Goal: Task Accomplishment & Management: Manage account settings

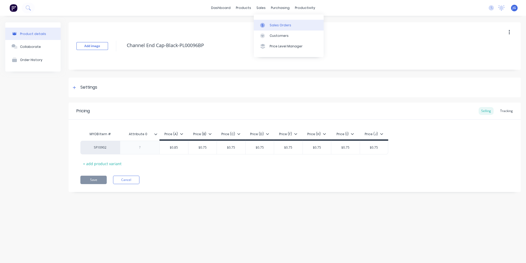
click at [271, 24] on div "Sales Orders" at bounding box center [280, 25] width 22 height 5
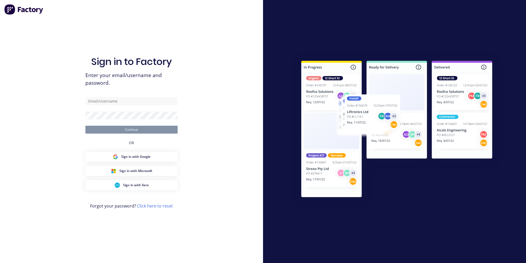
click at [84, 26] on div "Sign in to Factory Enter your email/username and password. Continue OR Sign in …" at bounding box center [131, 131] width 263 height 263
type input "jessica@dynamicsteelform.com.au"
click at [132, 131] on button "Continue" at bounding box center [131, 130] width 92 height 8
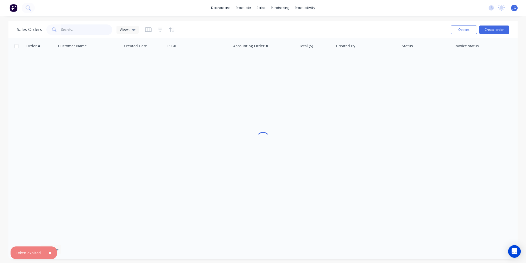
click at [87, 32] on input "text" at bounding box center [86, 29] width 51 height 11
paste input "49573"
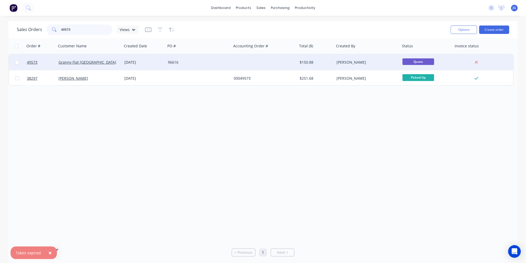
type input "49573"
click at [105, 61] on div "Granny Flat [GEOGRAPHIC_DATA]" at bounding box center [87, 62] width 58 height 5
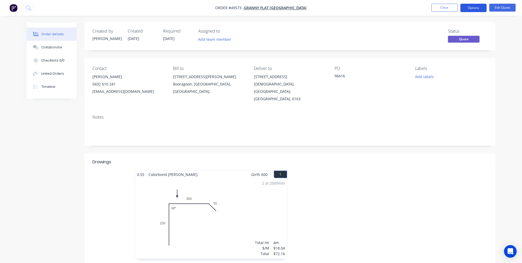
click at [472, 6] on button "Options" at bounding box center [473, 8] width 26 height 8
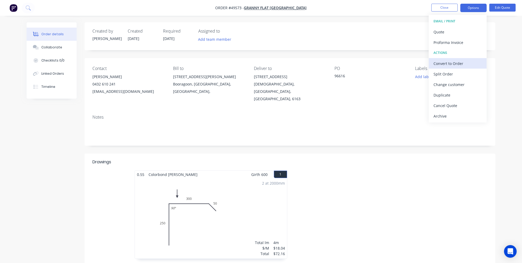
click at [446, 67] on button "Convert to Order" at bounding box center [458, 63] width 58 height 11
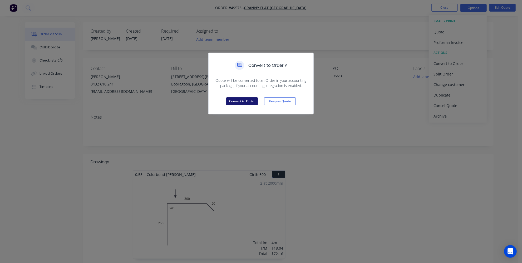
click at [240, 101] on button "Convert to Order" at bounding box center [242, 101] width 32 height 8
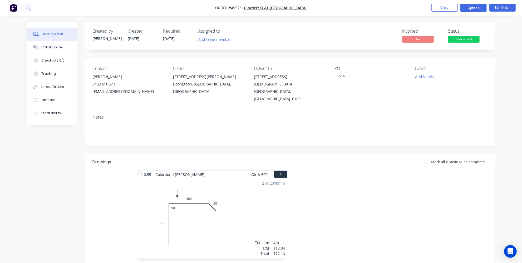
click at [482, 9] on button "Options" at bounding box center [473, 8] width 26 height 8
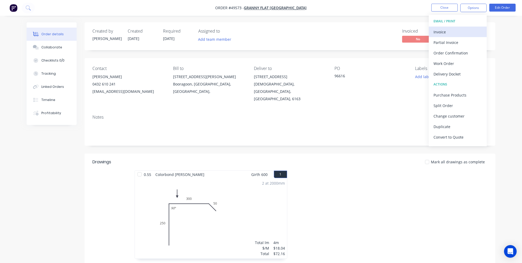
click at [454, 33] on div "Invoice" at bounding box center [457, 32] width 48 height 8
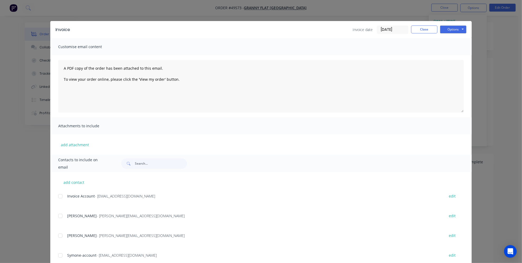
click at [57, 198] on div at bounding box center [60, 196] width 11 height 11
click at [61, 68] on textarea "A PDF copy of the order has been attached to this email. To view your order onl…" at bounding box center [261, 86] width 406 height 53
paste textarea "JACK ROGERS"
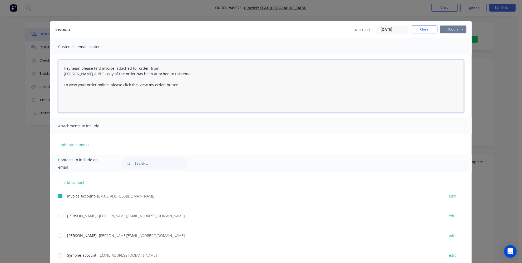
type textarea "Hey team please find invoice attached for order from JACK ROGERS A PDF copy of …"
click at [450, 26] on button "Options" at bounding box center [453, 30] width 26 height 8
click at [449, 55] on button "Email" at bounding box center [457, 56] width 34 height 9
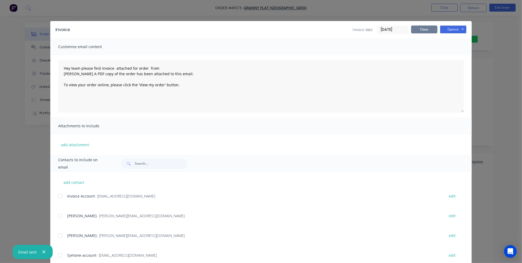
click at [424, 31] on button "Close" at bounding box center [424, 30] width 26 height 8
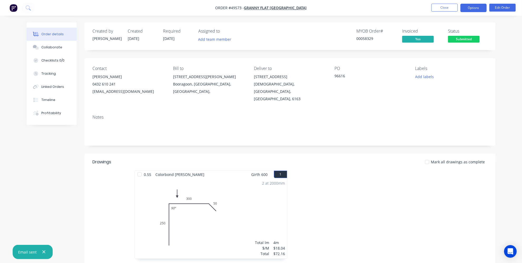
click at [467, 9] on button "Options" at bounding box center [473, 8] width 26 height 8
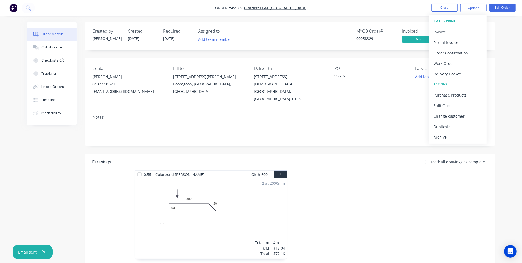
click at [514, 109] on div "Order details Collaborate Checklists 0/0 Tracking Linked Orders Timeline Profit…" at bounding box center [261, 179] width 522 height 358
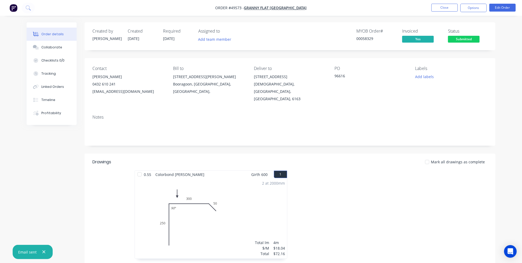
click at [408, 219] on div at bounding box center [369, 218] width 158 height 94
click at [462, 40] on span "Submitted" at bounding box center [464, 39] width 32 height 7
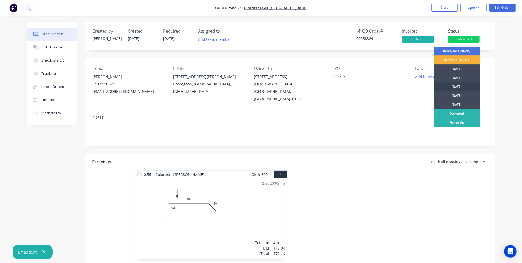
click at [466, 88] on div "[DATE]" at bounding box center [456, 86] width 46 height 9
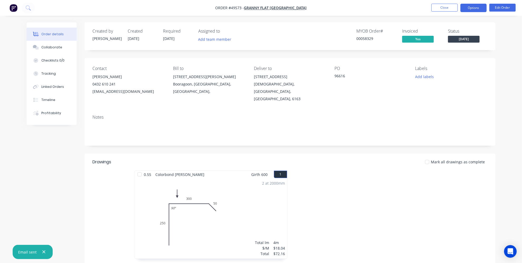
click at [471, 9] on button "Options" at bounding box center [473, 8] width 26 height 8
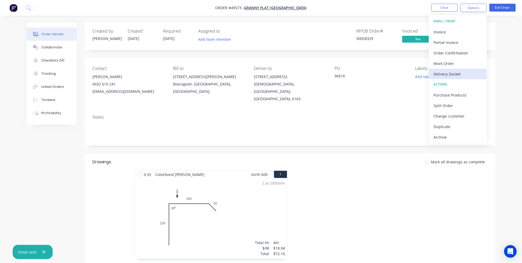
click at [455, 76] on div "Delivery Docket" at bounding box center [457, 74] width 48 height 8
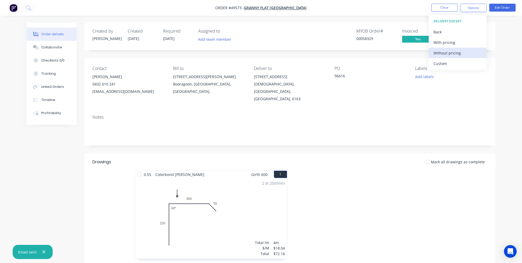
click at [447, 51] on div "Without pricing" at bounding box center [457, 53] width 48 height 8
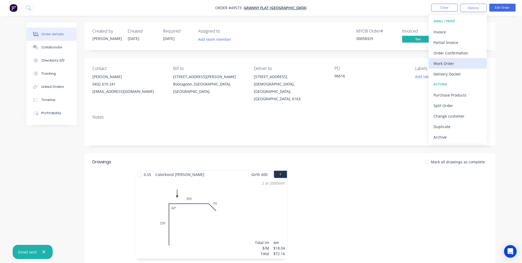
click at [455, 63] on div "Work Order" at bounding box center [457, 64] width 48 height 8
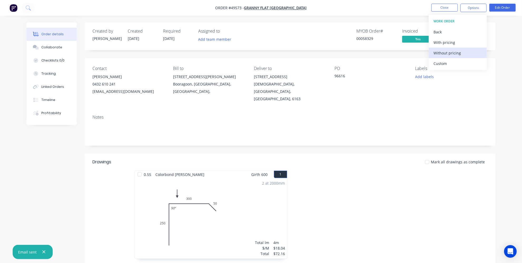
click at [448, 52] on div "Without pricing" at bounding box center [457, 53] width 48 height 8
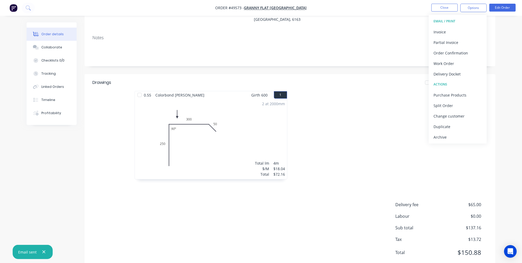
scroll to position [87, 0]
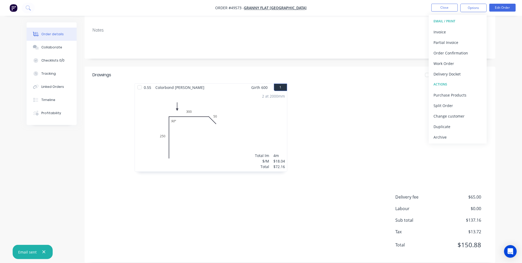
click at [358, 159] on div at bounding box center [369, 130] width 158 height 94
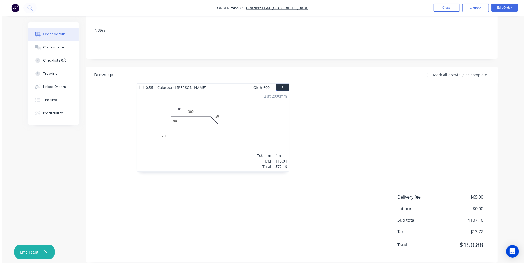
scroll to position [0, 0]
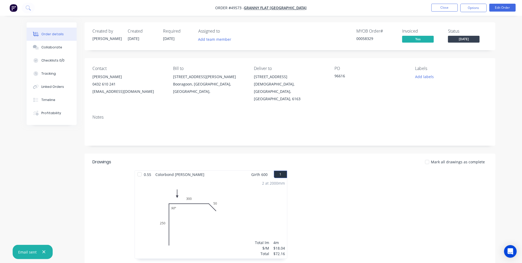
click at [18, 10] on button "button" at bounding box center [13, 8] width 11 height 8
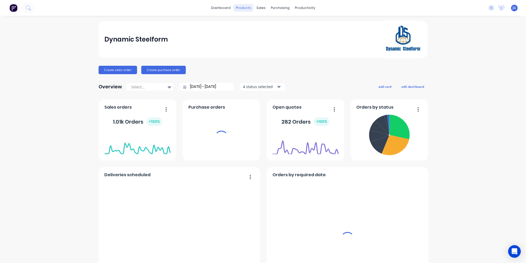
click at [259, 7] on div "sales" at bounding box center [261, 8] width 14 height 8
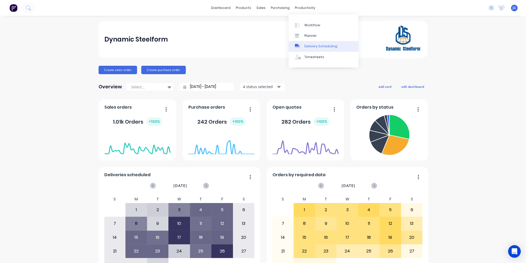
click at [312, 46] on div "Delivery Scheduling" at bounding box center [320, 46] width 33 height 5
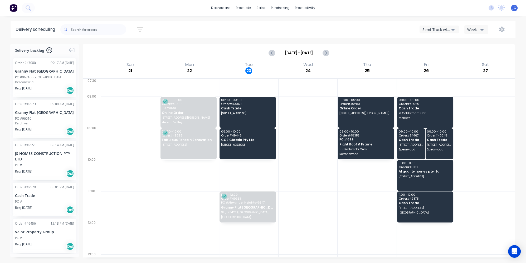
click at [449, 28] on div "Semi-Truck with Hiab" at bounding box center [436, 30] width 29 height 6
click at [436, 62] on div "Utes Delivery" at bounding box center [445, 64] width 52 height 11
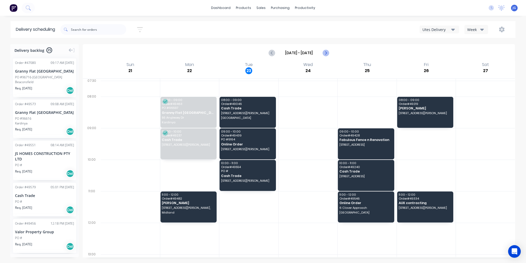
click at [327, 52] on icon "Next page" at bounding box center [325, 53] width 6 height 6
type input "Sep 28 - Oct 4"
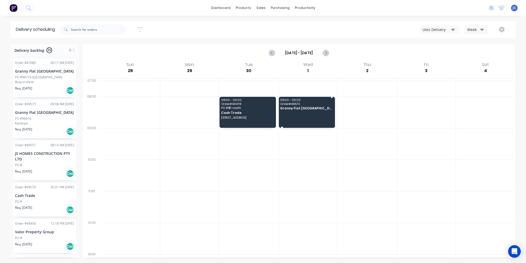
drag, startPoint x: 40, startPoint y: 114, endPoint x: 290, endPoint y: 103, distance: 250.6
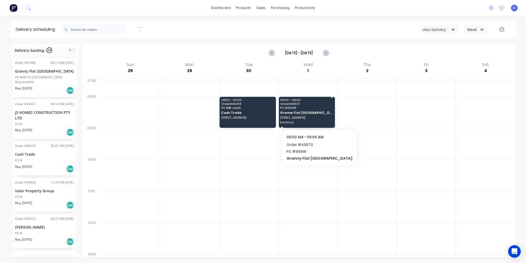
click at [299, 109] on div "08:00 - 09:00 Order # 49573 PO # 96616 Granny Flat WA 56 anglesey drive Kardinya" at bounding box center [307, 112] width 56 height 31
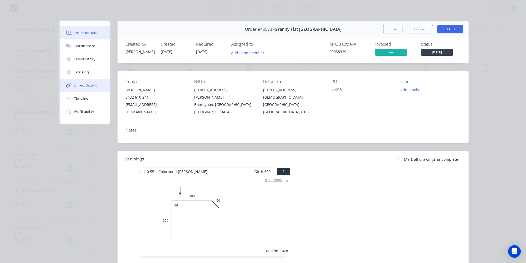
click at [93, 87] on div "Linked Orders" at bounding box center [85, 85] width 23 height 5
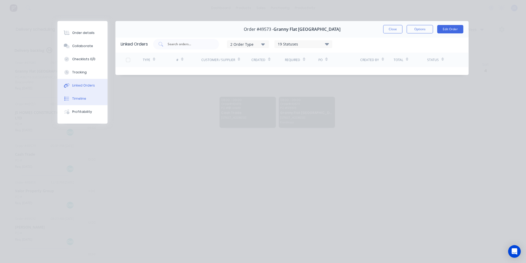
click at [78, 99] on div "Timeline" at bounding box center [79, 98] width 14 height 5
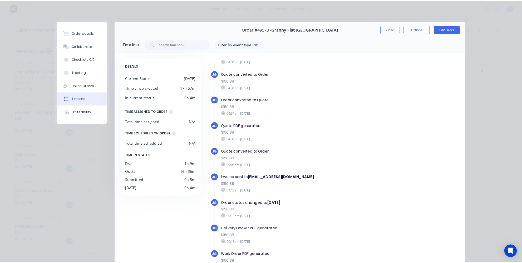
scroll to position [69, 0]
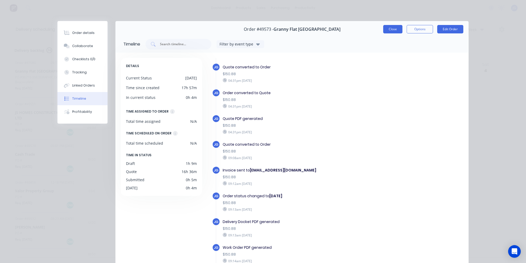
click at [392, 29] on button "Close" at bounding box center [392, 29] width 19 height 8
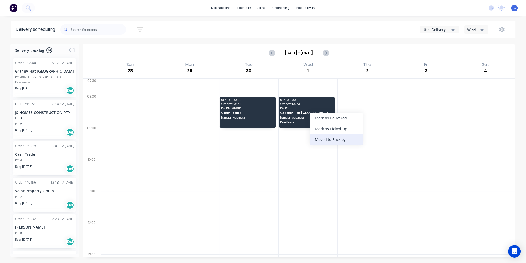
click at [334, 141] on div "Moved to Backlog" at bounding box center [335, 139] width 53 height 11
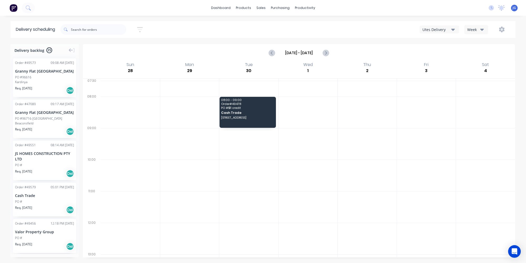
click at [33, 106] on div "Order # 47080" at bounding box center [25, 104] width 21 height 5
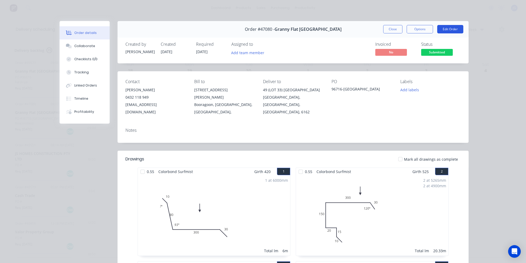
click at [444, 28] on button "Edit Order" at bounding box center [450, 29] width 26 height 8
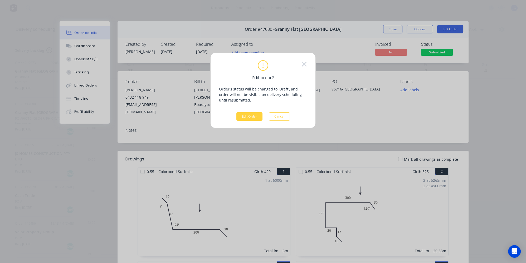
click at [247, 120] on div "Edit order? Order's status will be changed to 'Draft', and order will not be vi…" at bounding box center [262, 91] width 105 height 76
click at [247, 119] on button "Edit Order" at bounding box center [249, 116] width 26 height 8
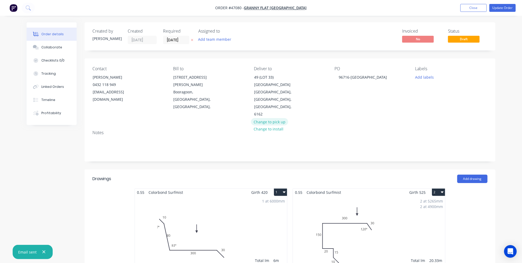
click at [274, 118] on button "Change to pick up" at bounding box center [269, 121] width 37 height 7
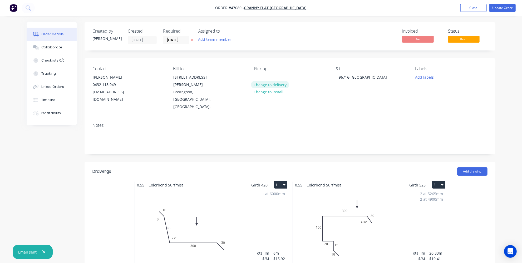
click at [277, 83] on button "Change to delivery" at bounding box center [270, 84] width 38 height 7
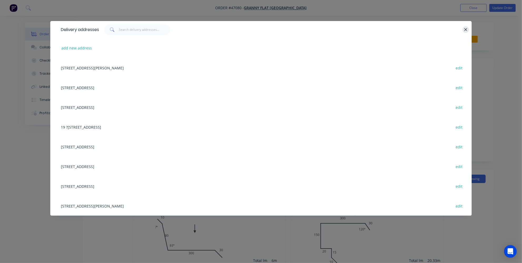
click at [464, 29] on icon "button" at bounding box center [465, 29] width 3 height 5
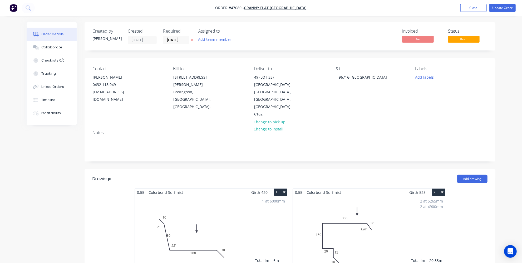
click at [14, 8] on img "button" at bounding box center [13, 8] width 8 height 8
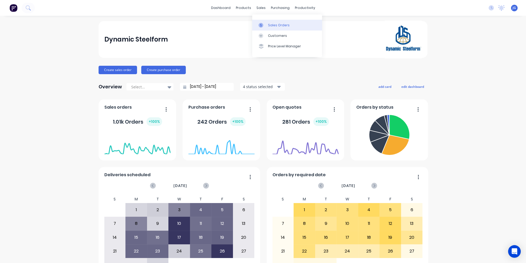
click at [268, 25] on div "Sales Orders" at bounding box center [279, 25] width 22 height 5
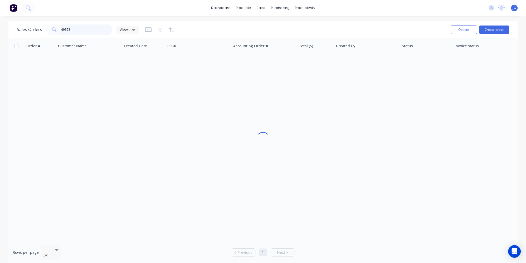
click at [93, 28] on input "49573" at bounding box center [86, 29] width 51 height 11
type input "4"
type input "9"
type input "49573"
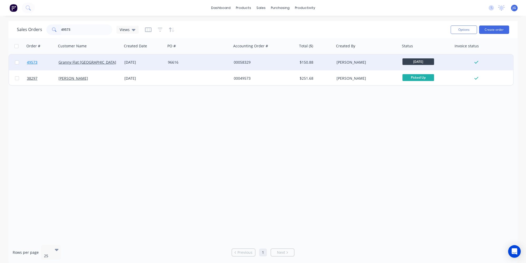
click at [41, 63] on link "49573" at bounding box center [43, 63] width 32 height 16
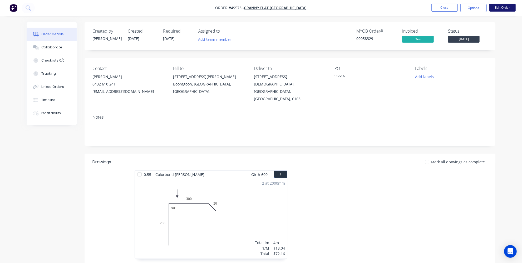
click at [507, 7] on button "Edit Order" at bounding box center [502, 8] width 26 height 8
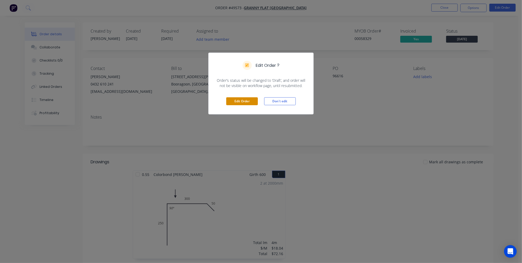
click at [237, 100] on button "Edit Order" at bounding box center [242, 101] width 32 height 8
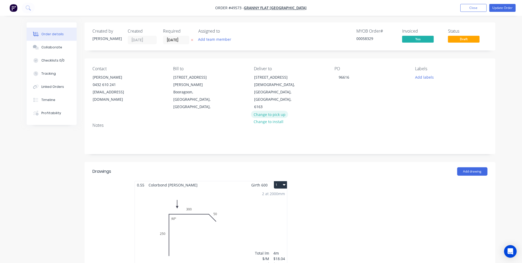
click at [267, 111] on button "Change to pick up" at bounding box center [269, 114] width 37 height 7
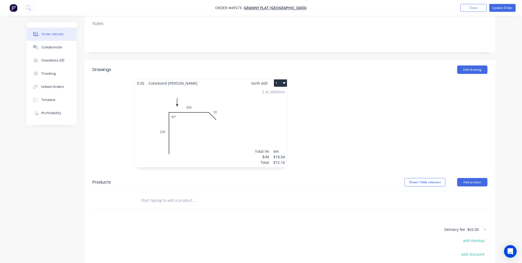
scroll to position [152, 0]
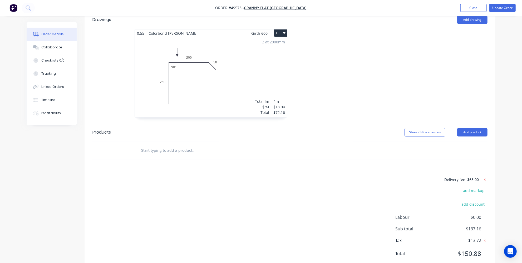
click at [485, 177] on icon at bounding box center [484, 179] width 5 height 5
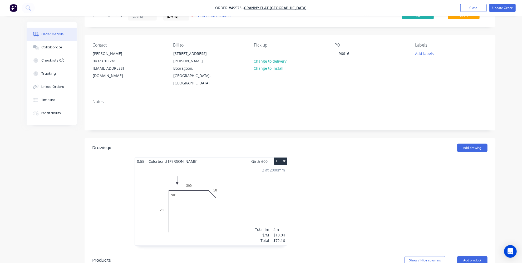
scroll to position [0, 0]
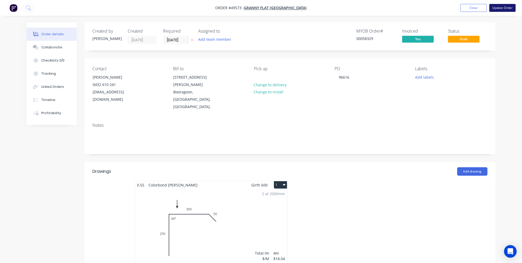
click at [500, 7] on button "Update Order" at bounding box center [502, 8] width 26 height 8
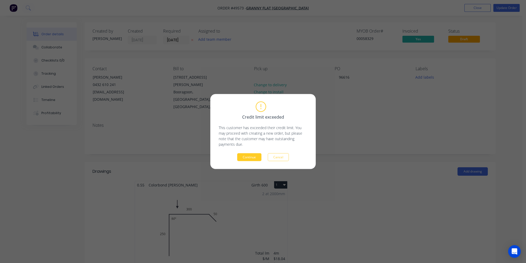
click at [254, 158] on button "Continue" at bounding box center [249, 158] width 24 height 8
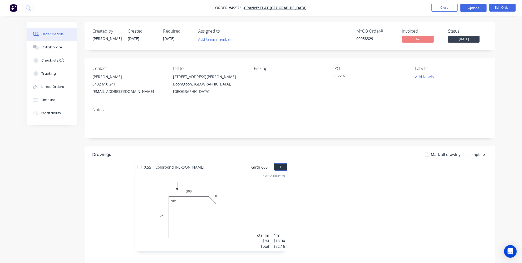
click at [477, 8] on button "Options" at bounding box center [473, 8] width 26 height 8
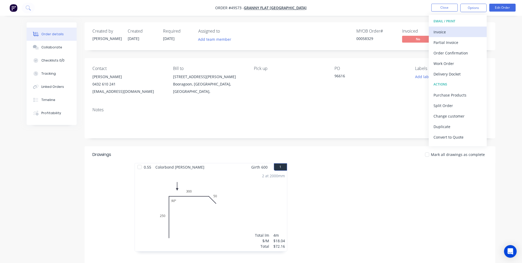
click at [451, 29] on div "Invoice" at bounding box center [457, 32] width 48 height 8
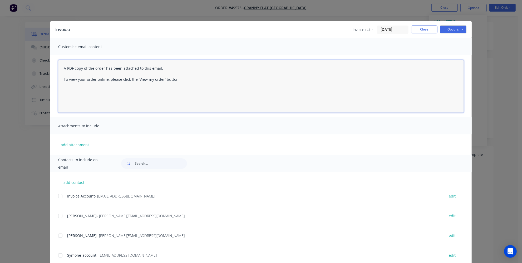
click at [62, 68] on textarea "A PDF copy of the order has been attached to this email. To view your order onl…" at bounding box center [261, 86] width 406 height 53
click at [57, 196] on div at bounding box center [60, 196] width 11 height 11
click at [63, 67] on textarea "A PDF copy of the order has been attached to this email. To view your order onl…" at bounding box center [261, 86] width 406 height 53
type textarea "Hey team please disregard last eamil, as this order is for pick up A PDF copy o…"
click at [451, 28] on button "Options" at bounding box center [453, 30] width 26 height 8
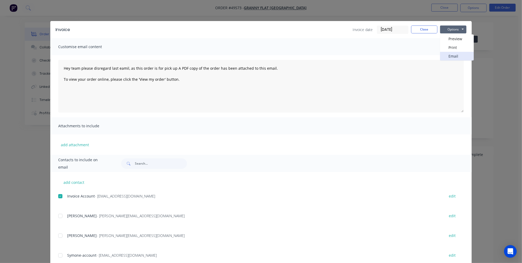
click at [449, 57] on button "Email" at bounding box center [457, 56] width 34 height 9
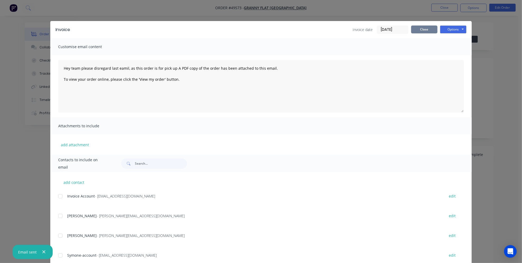
click at [419, 27] on button "Close" at bounding box center [424, 30] width 26 height 8
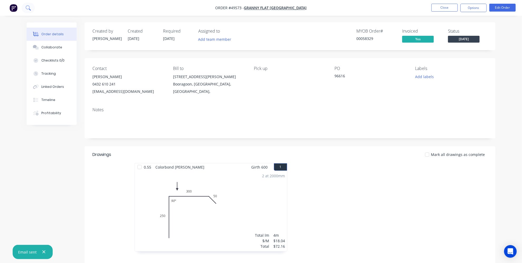
click at [27, 7] on icon at bounding box center [28, 7] width 5 height 5
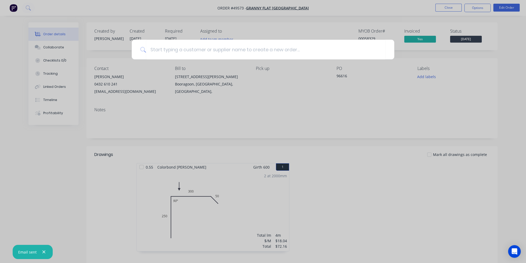
click at [22, 37] on div at bounding box center [263, 131] width 526 height 263
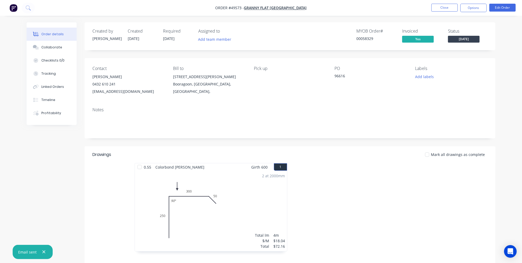
click at [10, 10] on img "button" at bounding box center [13, 8] width 8 height 8
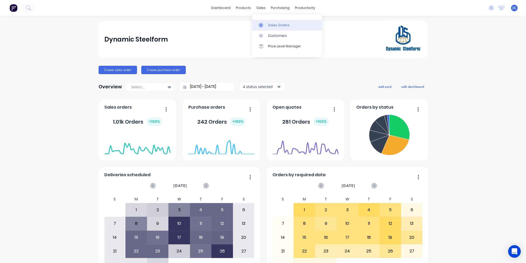
click at [265, 21] on link "Sales Orders" at bounding box center [287, 25] width 70 height 11
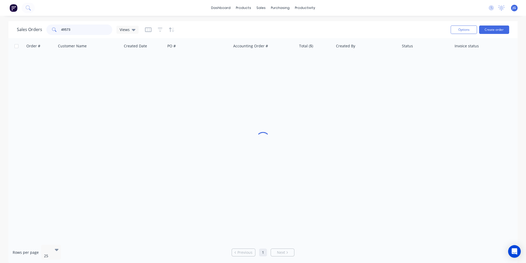
drag, startPoint x: 84, startPoint y: 30, endPoint x: 43, endPoint y: 29, distance: 41.1
click at [43, 29] on div "Sales Orders 49573 Views" at bounding box center [78, 29] width 122 height 11
paste input "266"
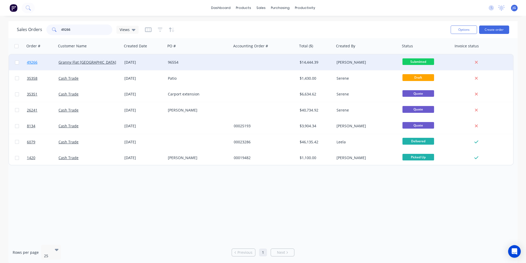
type input "49266"
click at [48, 61] on link "49266" at bounding box center [43, 63] width 32 height 16
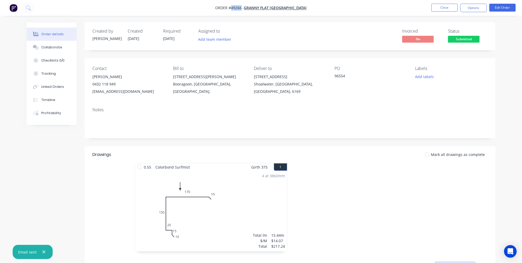
drag, startPoint x: 256, startPoint y: 7, endPoint x: 246, endPoint y: 7, distance: 10.3
click at [244, 7] on span "Order #49266 -" at bounding box center [229, 8] width 29 height 5
click at [115, 200] on div "0.55 Colorbond Surfmist Girth 375 1 0 10 15 20 150 170 10 0 10 15 20 150 170 10…" at bounding box center [290, 210] width 411 height 94
drag, startPoint x: 255, startPoint y: 8, endPoint x: 251, endPoint y: 8, distance: 4.2
click at [244, 8] on span "Order #49266 -" at bounding box center [229, 8] width 29 height 5
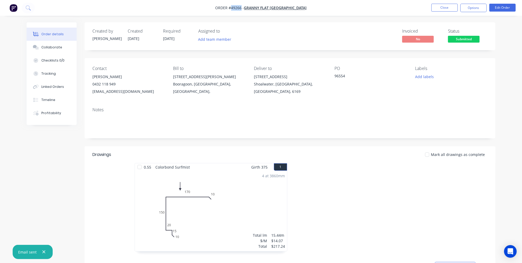
drag, startPoint x: 246, startPoint y: 7, endPoint x: 256, endPoint y: 9, distance: 9.5
click at [244, 9] on span "Order #49266 -" at bounding box center [229, 8] width 29 height 5
copy span "49266"
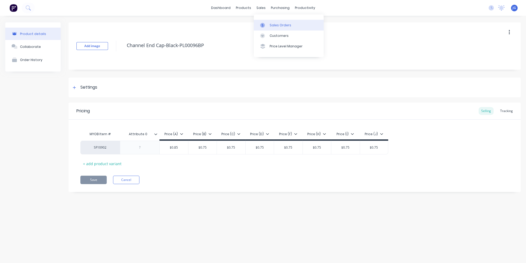
click at [269, 24] on div "Sales Orders" at bounding box center [280, 25] width 22 height 5
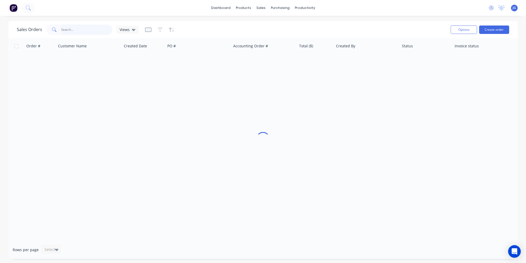
click at [104, 28] on input "text" at bounding box center [86, 29] width 51 height 11
paste input "49266"
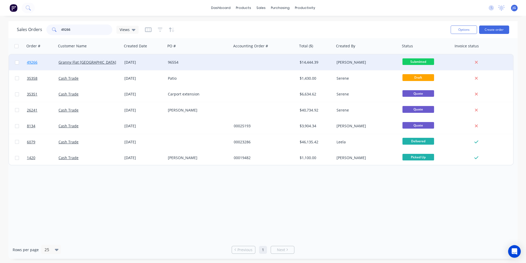
type input "49266"
click at [47, 62] on link "49266" at bounding box center [43, 63] width 32 height 16
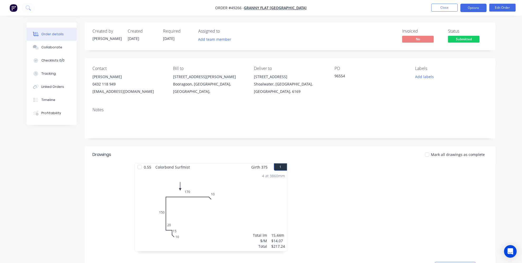
click at [474, 7] on button "Options" at bounding box center [473, 8] width 26 height 8
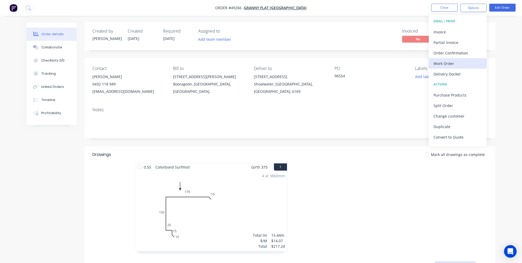
click at [452, 62] on div "Work Order" at bounding box center [457, 64] width 48 height 8
click at [444, 60] on div "Custom" at bounding box center [457, 64] width 48 height 8
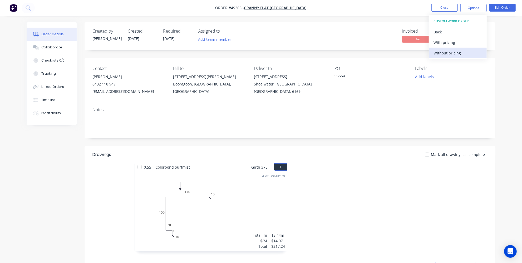
click at [445, 54] on div "Without pricing" at bounding box center [457, 53] width 48 height 8
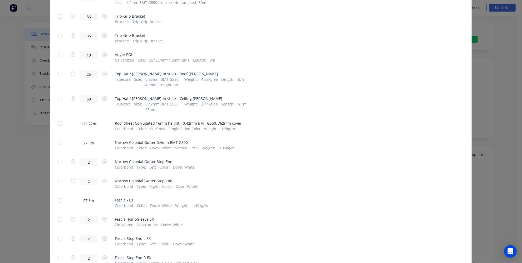
scroll to position [263, 0]
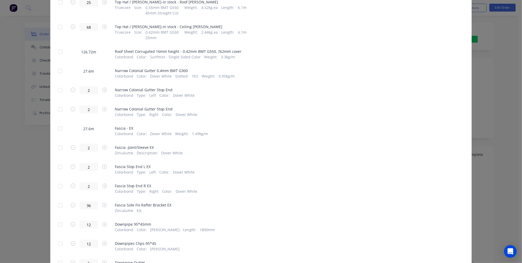
click at [58, 127] on div at bounding box center [60, 129] width 11 height 11
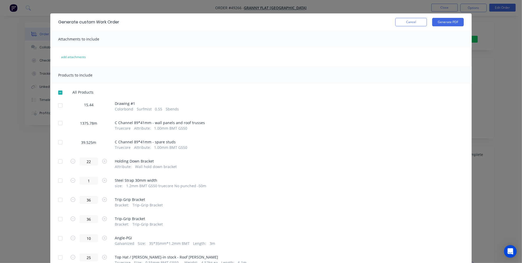
scroll to position [0, 0]
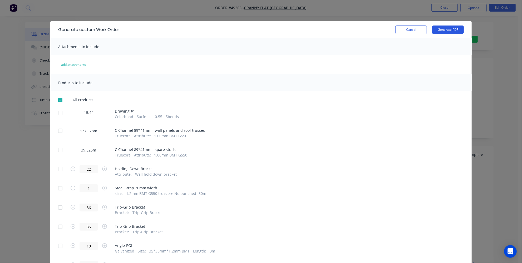
click at [446, 27] on button "Generate PDF" at bounding box center [448, 30] width 32 height 8
click at [413, 31] on button "Cancel" at bounding box center [411, 30] width 32 height 8
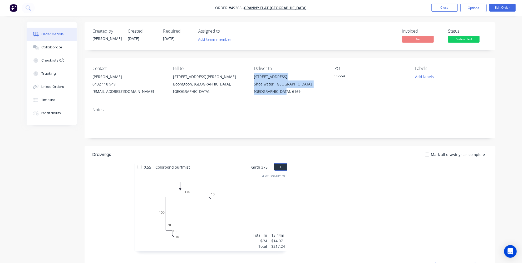
drag, startPoint x: 254, startPoint y: 73, endPoint x: 273, endPoint y: 91, distance: 26.3
click at [273, 91] on div "Contact [PERSON_NAME] [PHONE_NUMBER] [EMAIL_ADDRESS][DOMAIN_NAME] [PERSON_NAME]…" at bounding box center [290, 80] width 411 height 45
copy div "[STREET_ADDRESS]"
click at [363, 171] on div at bounding box center [369, 210] width 158 height 94
click at [282, 12] on nav "Order #49266 - Granny Flat [GEOGRAPHIC_DATA] Close Options Edit Order" at bounding box center [261, 8] width 522 height 16
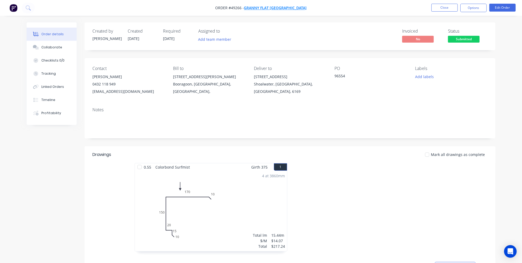
click at [281, 7] on span "Granny Flat [GEOGRAPHIC_DATA]" at bounding box center [275, 8] width 63 height 5
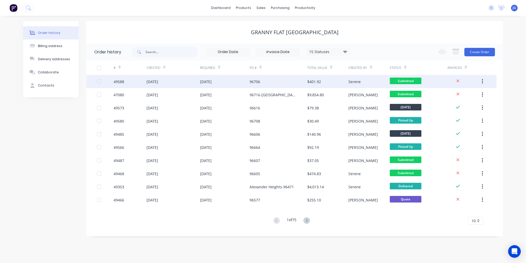
click at [256, 82] on div "96706" at bounding box center [254, 82] width 11 height 6
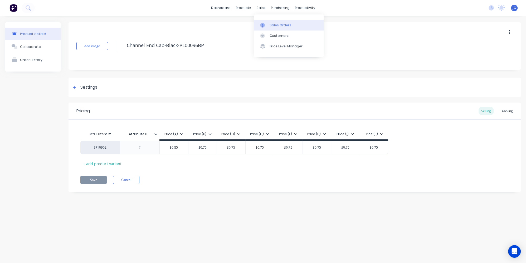
click at [263, 27] on icon at bounding box center [262, 25] width 5 height 5
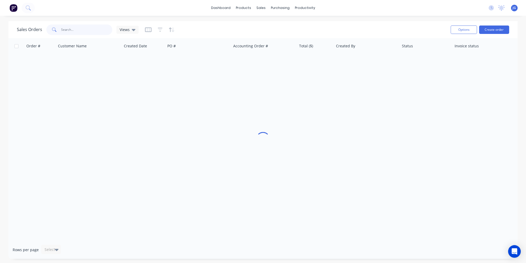
click at [70, 28] on input "text" at bounding box center [86, 29] width 51 height 11
paste input "49575"
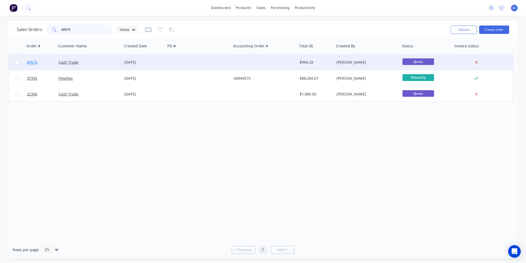
type input "49575"
click at [55, 61] on link "49575" at bounding box center [43, 63] width 32 height 16
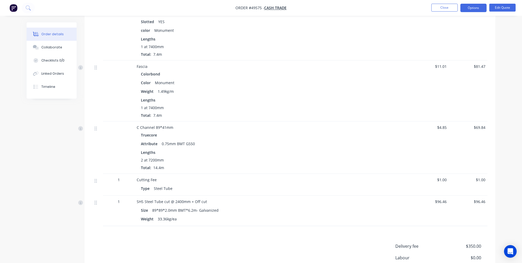
scroll to position [311, 0]
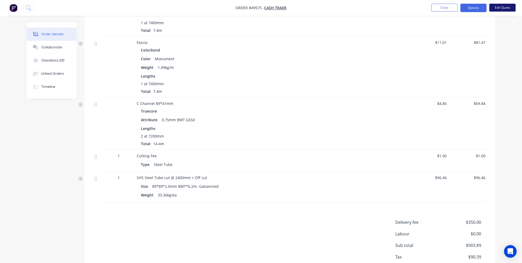
click at [497, 7] on button "Edit Quote" at bounding box center [502, 8] width 26 height 8
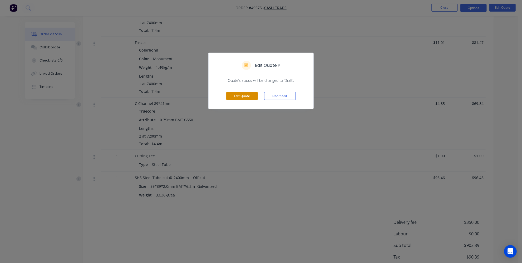
click at [245, 96] on button "Edit Quote" at bounding box center [242, 96] width 32 height 8
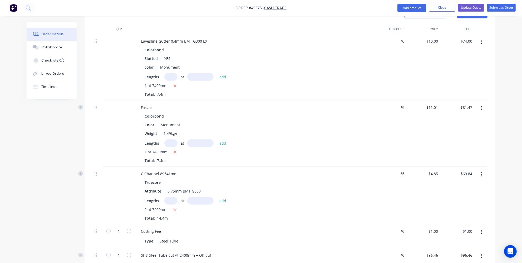
scroll to position [359, 0]
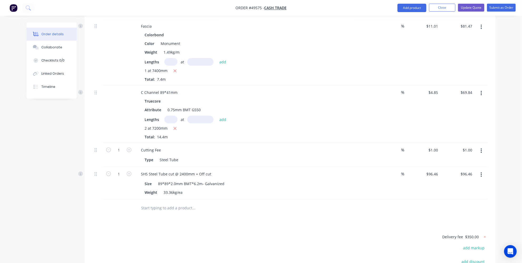
click at [482, 170] on button "button" at bounding box center [481, 174] width 12 height 9
click at [452, 217] on div "Delete" at bounding box center [462, 221] width 41 height 8
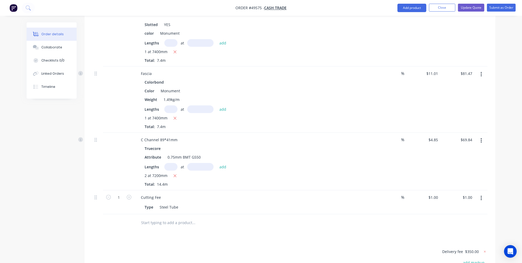
scroll to position [311, 0]
click at [481, 197] on icon "button" at bounding box center [481, 199] width 1 height 5
click at [445, 241] on div "Delete" at bounding box center [462, 245] width 41 height 8
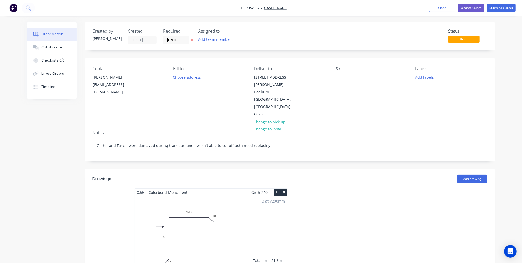
scroll to position [0, 0]
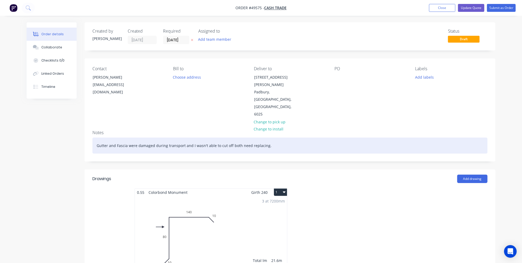
click at [275, 138] on div "Gutter and Fascia were damaged during transport and I wasn't able to cut off bo…" at bounding box center [289, 146] width 395 height 16
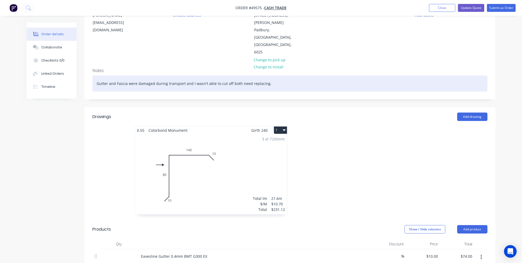
scroll to position [17, 0]
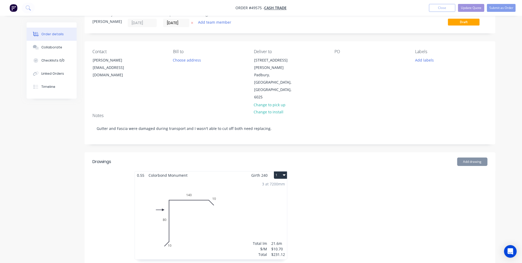
click at [342, 197] on div at bounding box center [369, 218] width 158 height 94
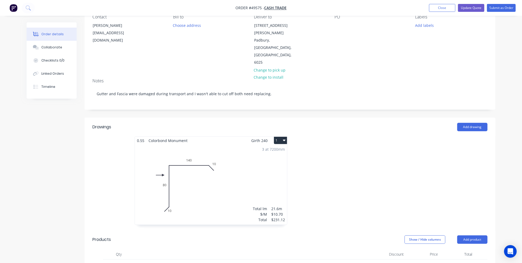
scroll to position [72, 0]
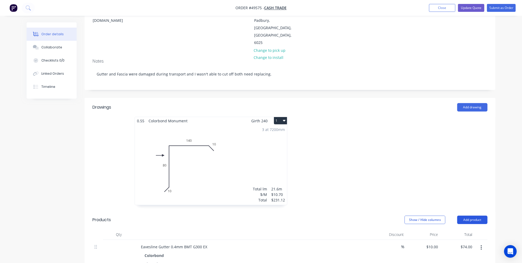
click at [480, 216] on button "Add product" at bounding box center [472, 220] width 30 height 8
click at [459, 230] on div "Product catalogue" at bounding box center [462, 234] width 41 height 8
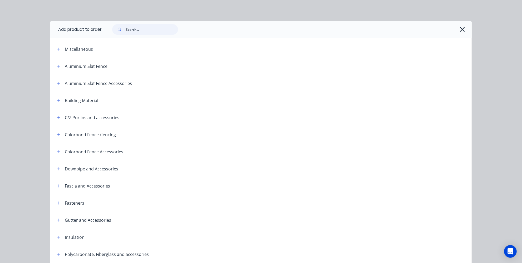
click at [144, 31] on input "text" at bounding box center [152, 29] width 52 height 11
type input "h"
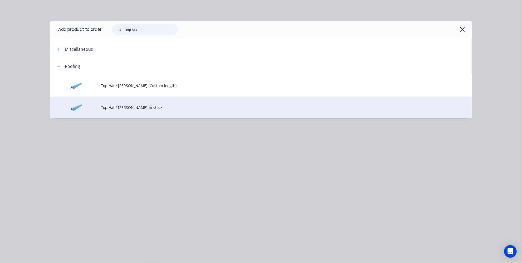
type input "top hat"
click at [124, 104] on td "Top Hat / Batten-in stock" at bounding box center [286, 108] width 371 height 22
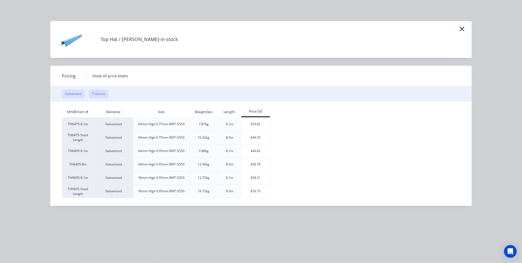
click at [99, 94] on button "Truecore" at bounding box center [99, 94] width 20 height 9
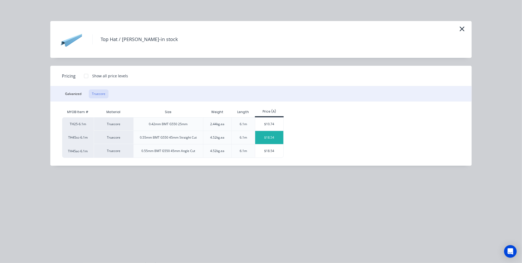
click at [274, 139] on div "$18.54" at bounding box center [269, 137] width 28 height 13
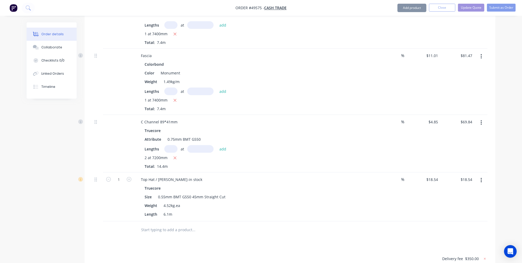
scroll to position [329, 0]
click at [130, 177] on icon "button" at bounding box center [129, 179] width 5 height 5
type input "2"
type input "$37.08"
click at [130, 177] on icon "button" at bounding box center [129, 179] width 5 height 5
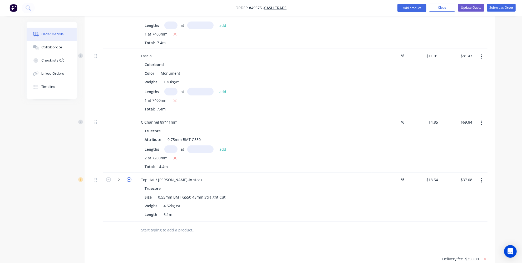
type input "3"
type input "$55.62"
drag, startPoint x: 202, startPoint y: 241, endPoint x: 193, endPoint y: 184, distance: 57.8
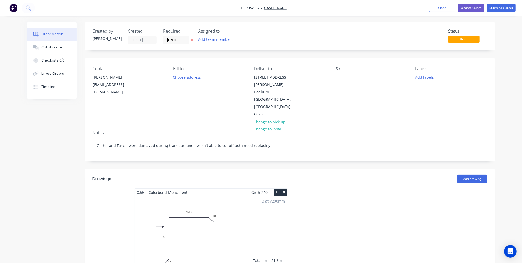
scroll to position [24, 0]
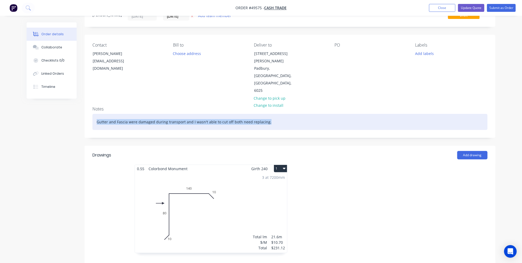
drag, startPoint x: 271, startPoint y: 104, endPoint x: 95, endPoint y: 109, distance: 175.7
click at [95, 108] on div "Notes Gutter and Fascia were damaged during transport and I wasn't able to cut …" at bounding box center [290, 119] width 411 height 35
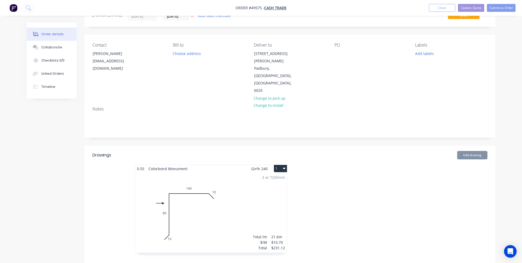
drag, startPoint x: 100, startPoint y: 167, endPoint x: 105, endPoint y: 168, distance: 5.0
click at [100, 167] on div "0.55 Colorbond Monument Girth 240 1 0 10 80 140 10 0 10 80 140 10 3 at 7200mm T…" at bounding box center [290, 212] width 411 height 94
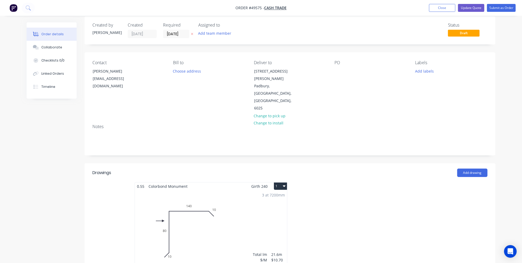
scroll to position [0, 0]
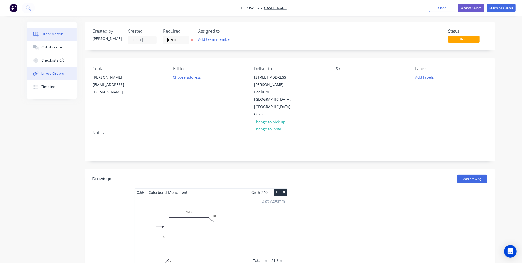
click at [57, 71] on button "Linked Orders" at bounding box center [52, 73] width 50 height 13
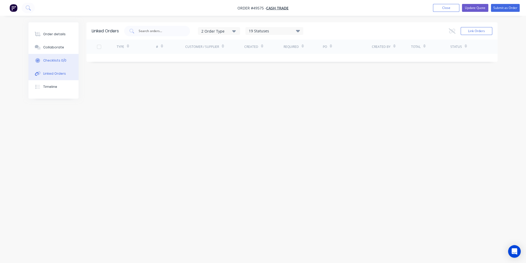
click at [51, 59] on div "Checklists 0/0" at bounding box center [54, 60] width 23 height 5
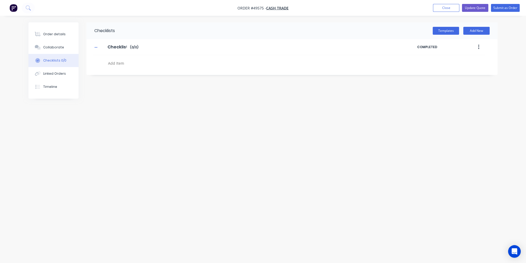
type textarea "x"
click at [56, 43] on button "Collaborate" at bounding box center [53, 47] width 50 height 13
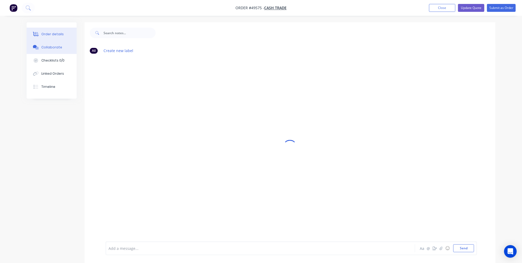
click at [55, 34] on div "Order details" at bounding box center [52, 34] width 22 height 5
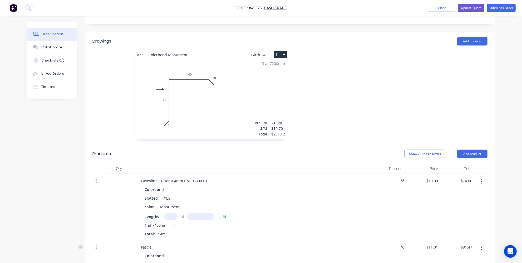
scroll to position [18, 0]
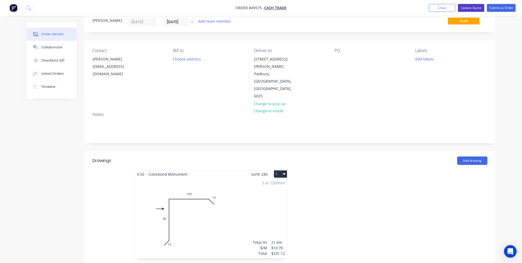
click at [477, 6] on button "Update Quote" at bounding box center [471, 8] width 26 height 8
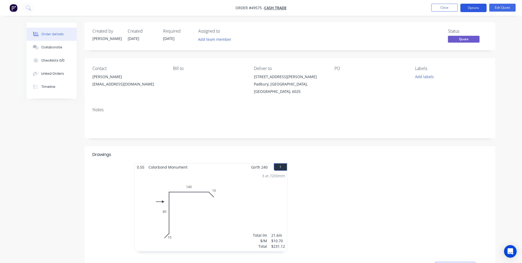
click at [473, 9] on button "Options" at bounding box center [473, 8] width 26 height 8
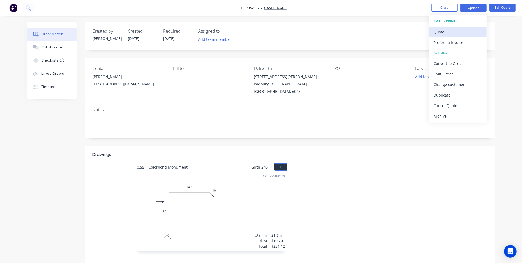
click at [455, 32] on div "Quote" at bounding box center [457, 32] width 48 height 8
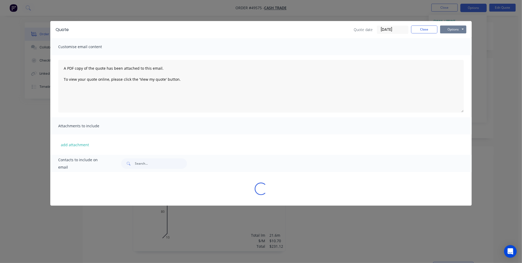
click at [453, 30] on button "Options" at bounding box center [453, 30] width 26 height 8
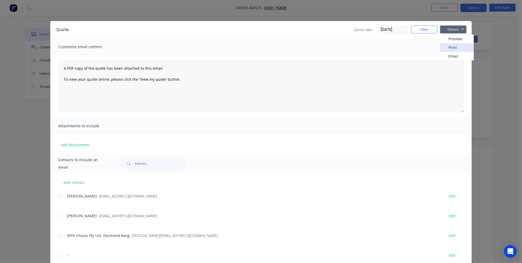
click at [454, 49] on button "Print" at bounding box center [457, 47] width 34 height 9
click at [419, 31] on button "Close" at bounding box center [424, 30] width 26 height 8
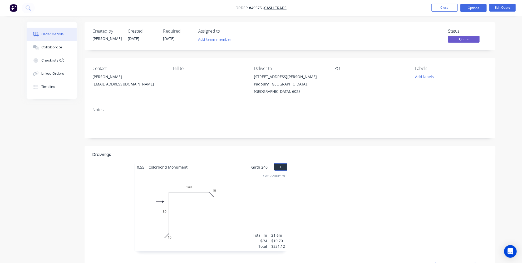
click at [16, 9] on img "button" at bounding box center [13, 8] width 8 height 8
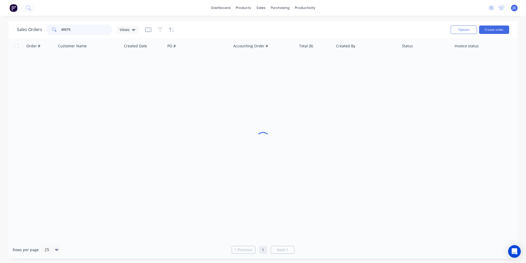
drag, startPoint x: 85, startPoint y: 30, endPoint x: 51, endPoint y: 34, distance: 34.7
click at [51, 34] on div "49575" at bounding box center [79, 29] width 66 height 11
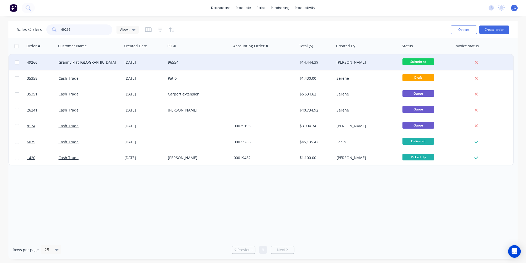
type input "49266"
click at [92, 66] on div "Granny Flat [GEOGRAPHIC_DATA]" at bounding box center [89, 63] width 66 height 16
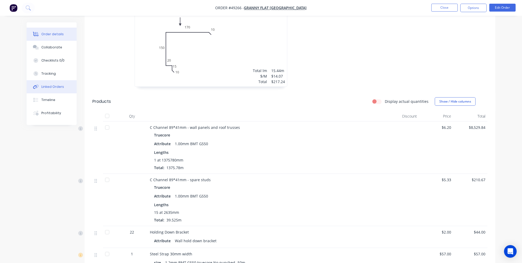
scroll to position [191, 0]
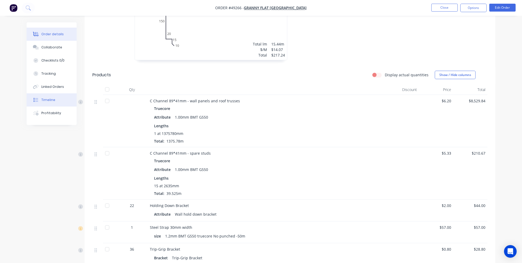
click at [45, 101] on div "Timeline" at bounding box center [48, 100] width 14 height 5
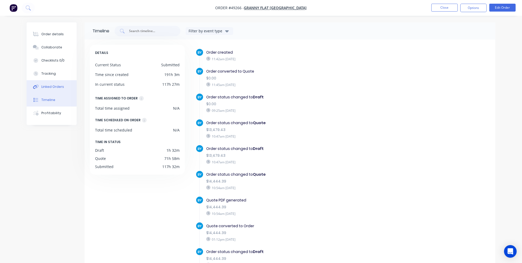
click at [48, 84] on button "Linked Orders" at bounding box center [52, 86] width 50 height 13
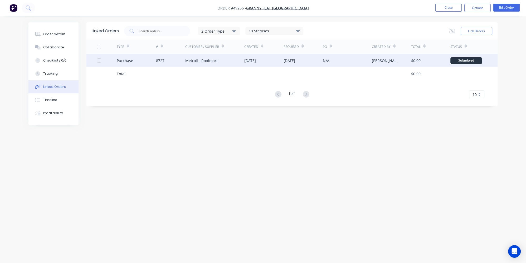
click at [217, 58] on div "Metroll - Roofmart" at bounding box center [214, 60] width 59 height 13
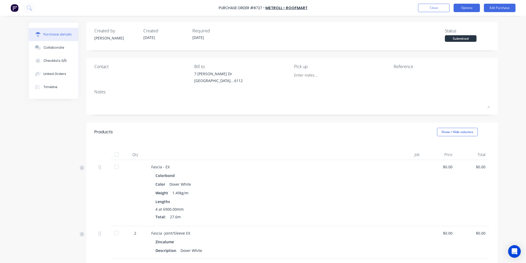
click at [460, 9] on button "Options" at bounding box center [466, 8] width 26 height 8
click at [452, 23] on div "Print / Email" at bounding box center [454, 22] width 41 height 8
click at [444, 43] on div "Without pricing" at bounding box center [454, 43] width 41 height 8
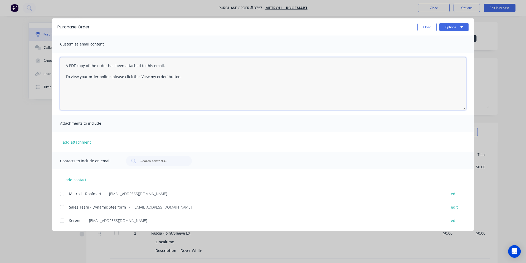
click at [66, 63] on textarea "A PDF copy of the order has been attached to this email. To view your order onl…" at bounding box center [263, 83] width 406 height 53
click at [92, 73] on textarea "Hey Team, could you please help me to A PDF copy of the order has been attached…" at bounding box center [263, 83] width 406 height 53
click at [132, 65] on textarea "Hey Team, could you please help me to A PDF copy of the order has been attached…" at bounding box center [263, 83] width 406 height 53
click at [61, 193] on div at bounding box center [62, 194] width 11 height 11
type textarea "Hey Team, could you please help me to cancel this order. A PDF copy of the orde…"
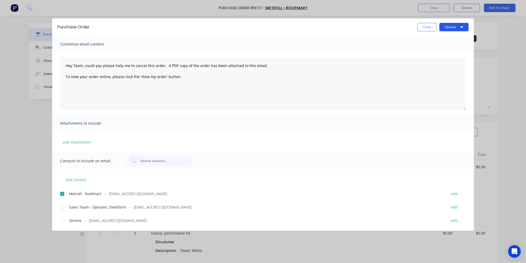
click at [457, 26] on button "Options" at bounding box center [453, 27] width 29 height 8
click at [434, 59] on div "Email" at bounding box center [443, 62] width 41 height 8
click at [427, 23] on button "Close" at bounding box center [426, 27] width 19 height 8
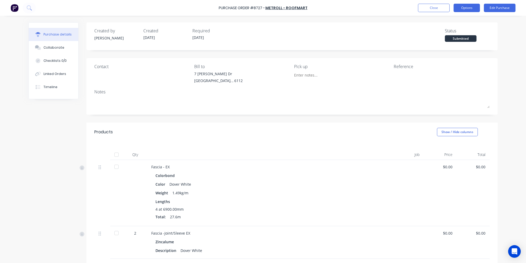
click at [466, 7] on button "Options" at bounding box center [466, 8] width 26 height 8
click at [500, 8] on button "Edit Purchase" at bounding box center [499, 8] width 32 height 8
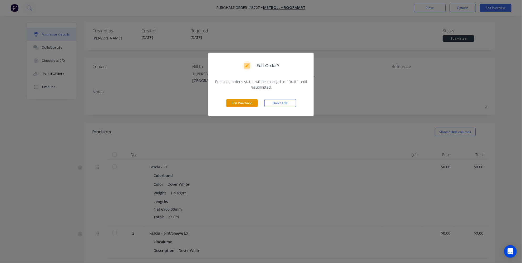
click at [246, 103] on button "Edit Purchase" at bounding box center [242, 103] width 32 height 8
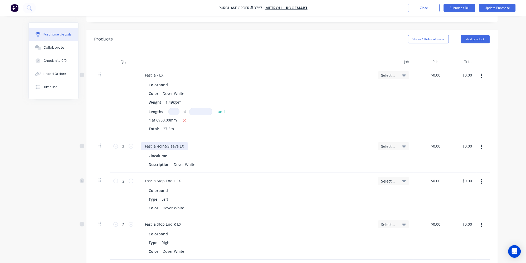
scroll to position [96, 0]
click at [50, 149] on div "Created by Jessica Created 22/09/25 Required 24/09/25 Status Draft Contact Choo…" at bounding box center [262, 164] width 469 height 475
click at [46, 72] on div "Linked Orders" at bounding box center [54, 74] width 23 height 5
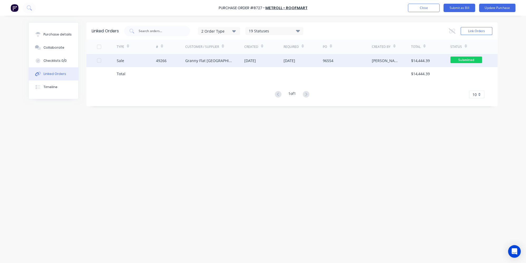
click at [142, 61] on div "Sale" at bounding box center [136, 60] width 39 height 13
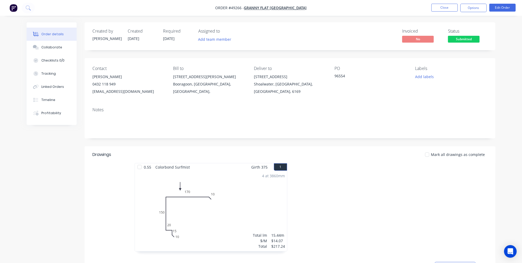
click at [460, 12] on nav "Order #49266 - Granny Flat [GEOGRAPHIC_DATA] Close Options Edit Order" at bounding box center [261, 8] width 522 height 16
click at [469, 8] on button "Options" at bounding box center [473, 8] width 26 height 8
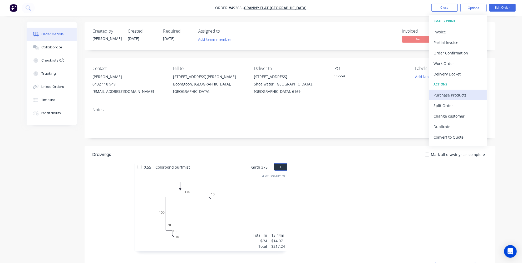
click at [463, 96] on div "Purchase Products" at bounding box center [457, 95] width 48 height 8
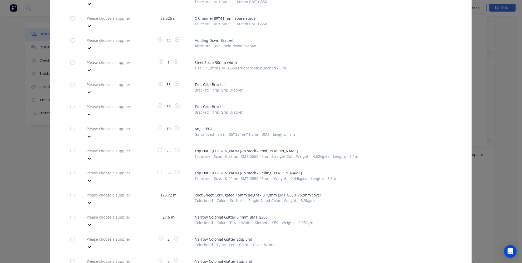
scroll to position [191, 0]
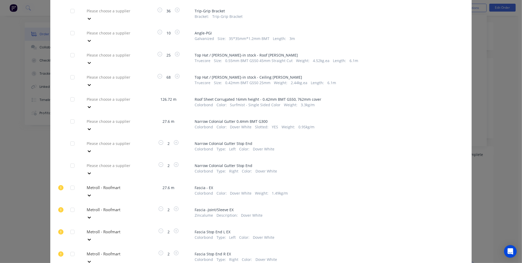
click at [72, 183] on div at bounding box center [72, 188] width 11 height 11
click at [72, 205] on div at bounding box center [72, 210] width 11 height 11
click at [70, 227] on div at bounding box center [72, 232] width 11 height 11
click at [71, 249] on div at bounding box center [72, 254] width 11 height 11
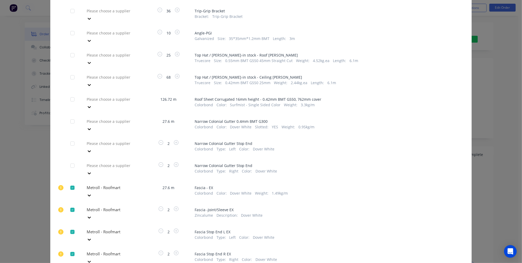
click at [120, 185] on div at bounding box center [124, 188] width 76 height 7
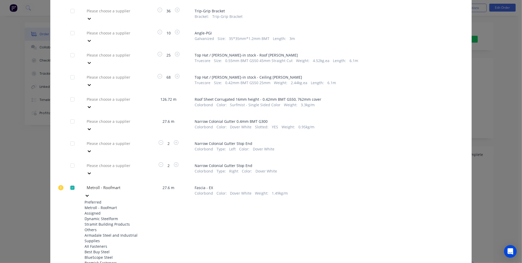
scroll to position [287, 0]
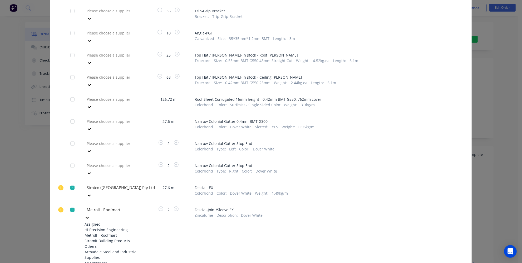
click at [119, 207] on div at bounding box center [124, 210] width 76 height 7
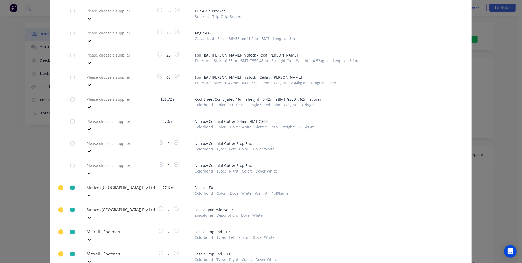
click at [115, 229] on div at bounding box center [124, 232] width 76 height 7
click at [108, 250] on div "Metroll - Roofmart" at bounding box center [114, 258] width 58 height 16
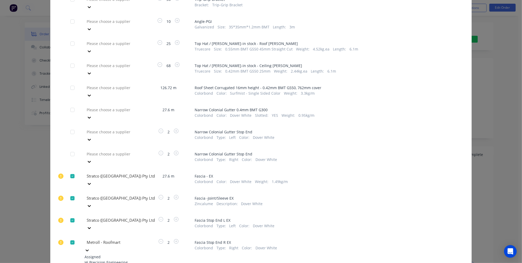
scroll to position [263, 0]
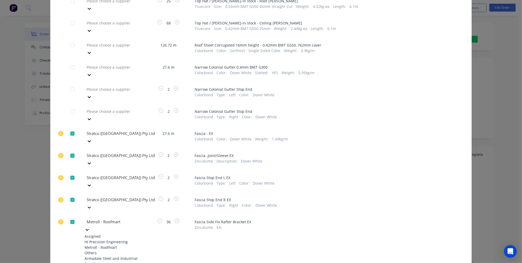
scroll to position [237, 0]
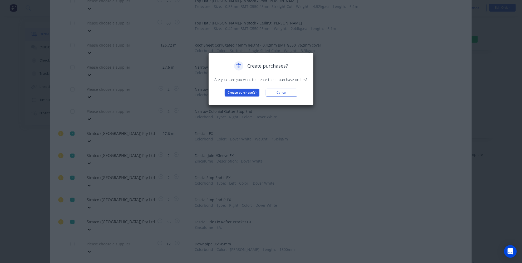
click at [238, 91] on button "Create purchase(s)" at bounding box center [242, 93] width 35 height 8
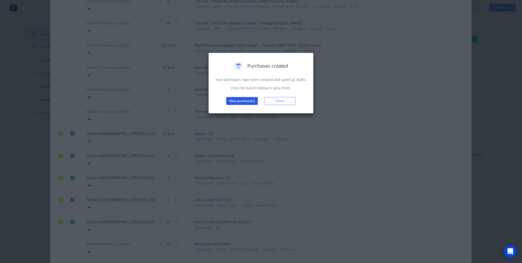
click at [239, 101] on button "View purchase(s)" at bounding box center [242, 101] width 32 height 8
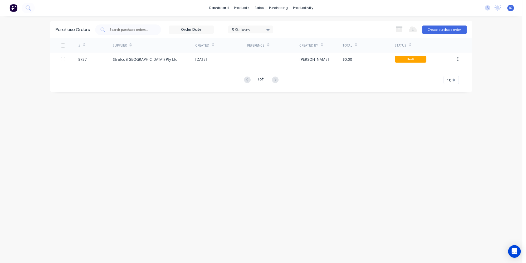
click at [365, 182] on div "Purchase Orders 5 Statuses 5 Statuses Export to Excel (XLSX) Create purchase or…" at bounding box center [260, 139] width 421 height 237
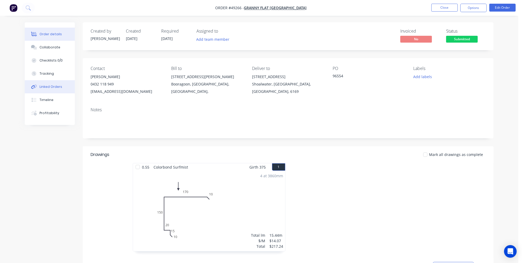
click at [47, 88] on div "Linked Orders" at bounding box center [51, 87] width 23 height 5
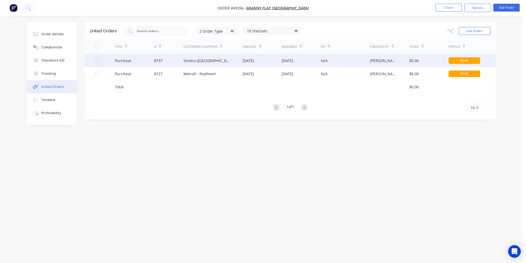
click at [143, 63] on div "Purchase" at bounding box center [134, 60] width 39 height 13
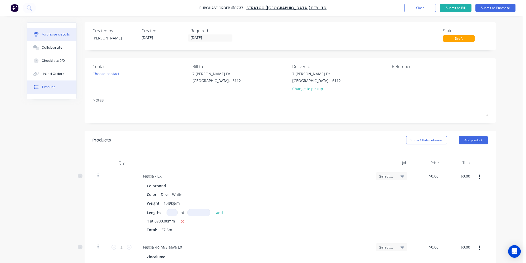
click at [46, 89] on div "Timeline" at bounding box center [49, 87] width 14 height 5
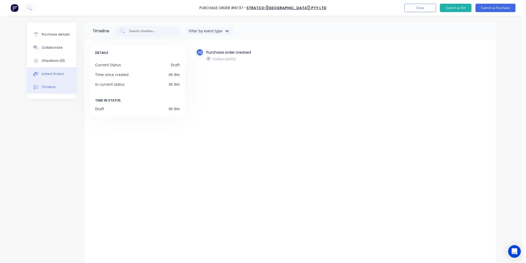
click at [46, 76] on div "Linked Orders" at bounding box center [53, 74] width 23 height 5
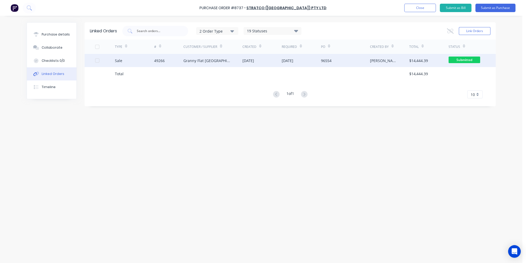
click at [145, 61] on div "Sale" at bounding box center [134, 60] width 39 height 13
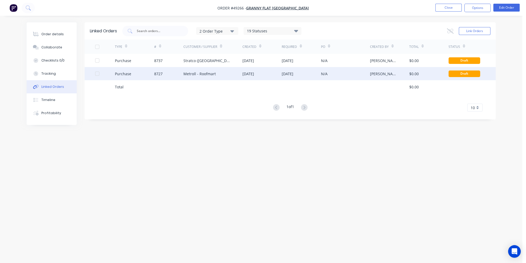
click at [146, 72] on div "Purchase" at bounding box center [134, 73] width 39 height 13
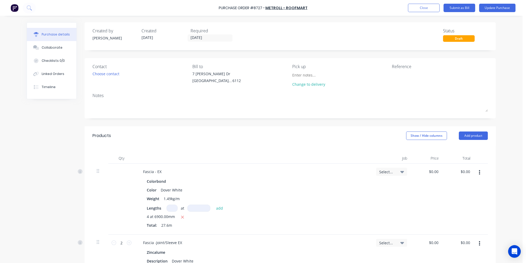
click at [465, 37] on div "Draft" at bounding box center [459, 38] width 32 height 7
click at [463, 41] on div "Draft" at bounding box center [459, 38] width 32 height 7
click at [489, 11] on button "Update Purchase" at bounding box center [497, 8] width 36 height 8
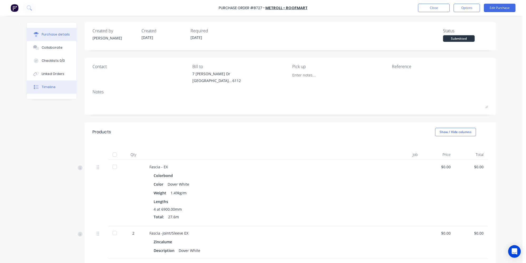
click at [35, 87] on icon at bounding box center [36, 87] width 5 height 5
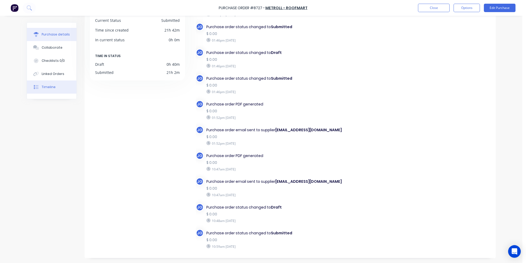
click at [69, 34] on button "Purchase details" at bounding box center [52, 34] width 50 height 13
